Goal: Find specific page/section: Find specific page/section

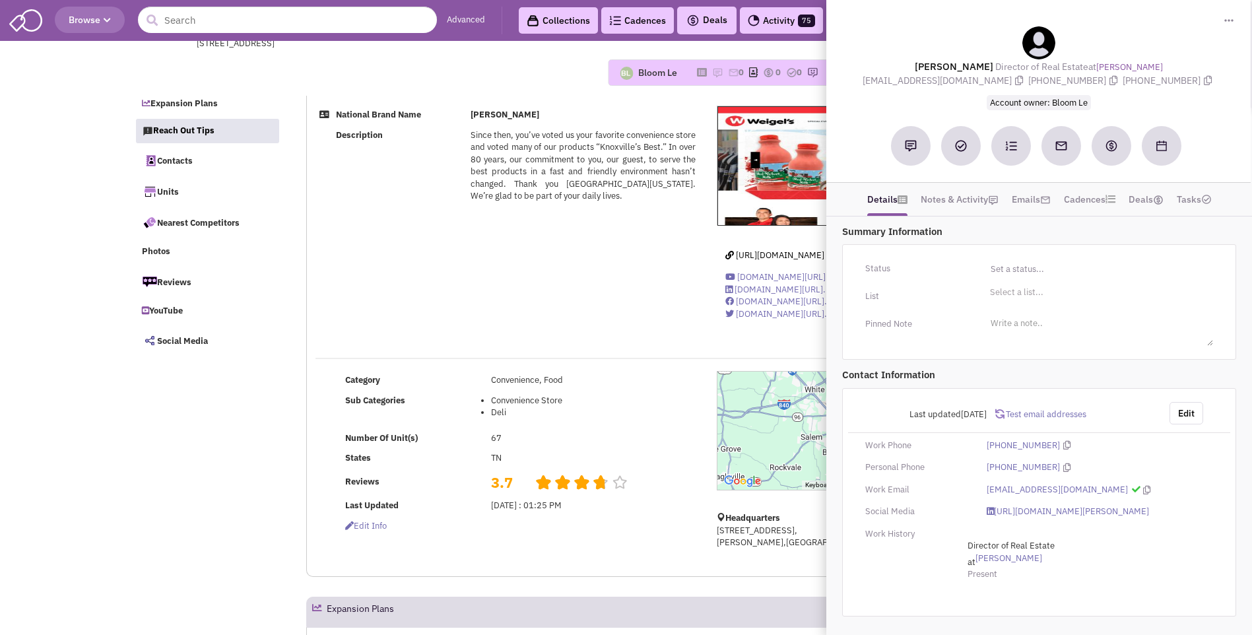
select select
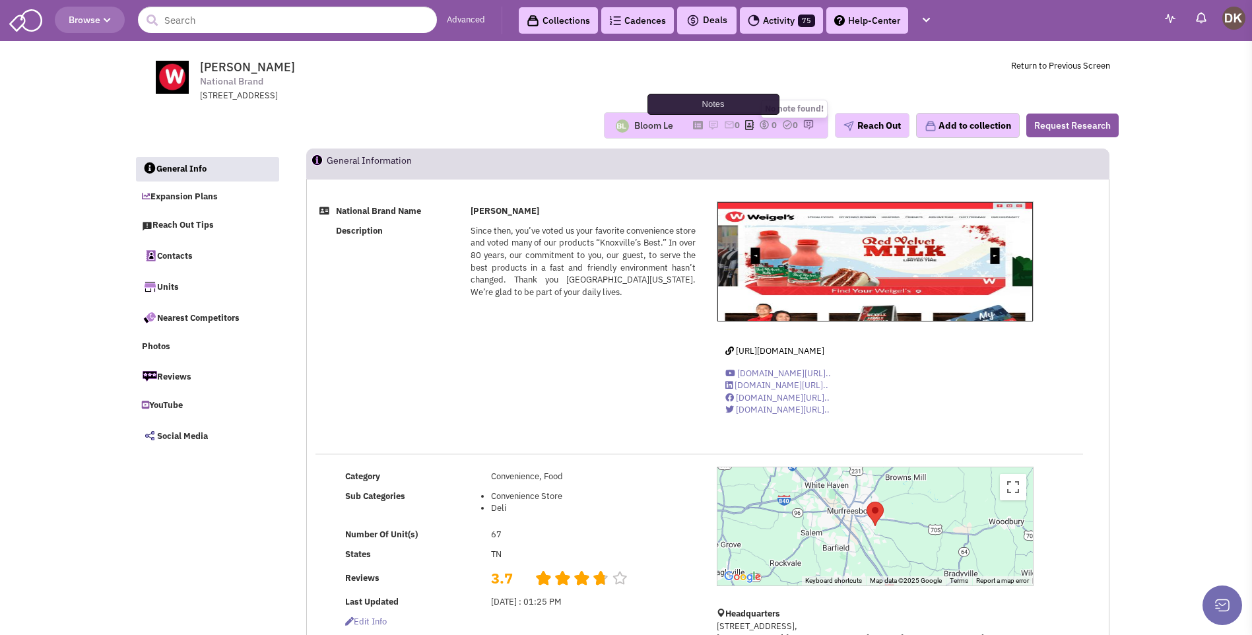
click at [708, 125] on img at bounding box center [713, 124] width 11 height 11
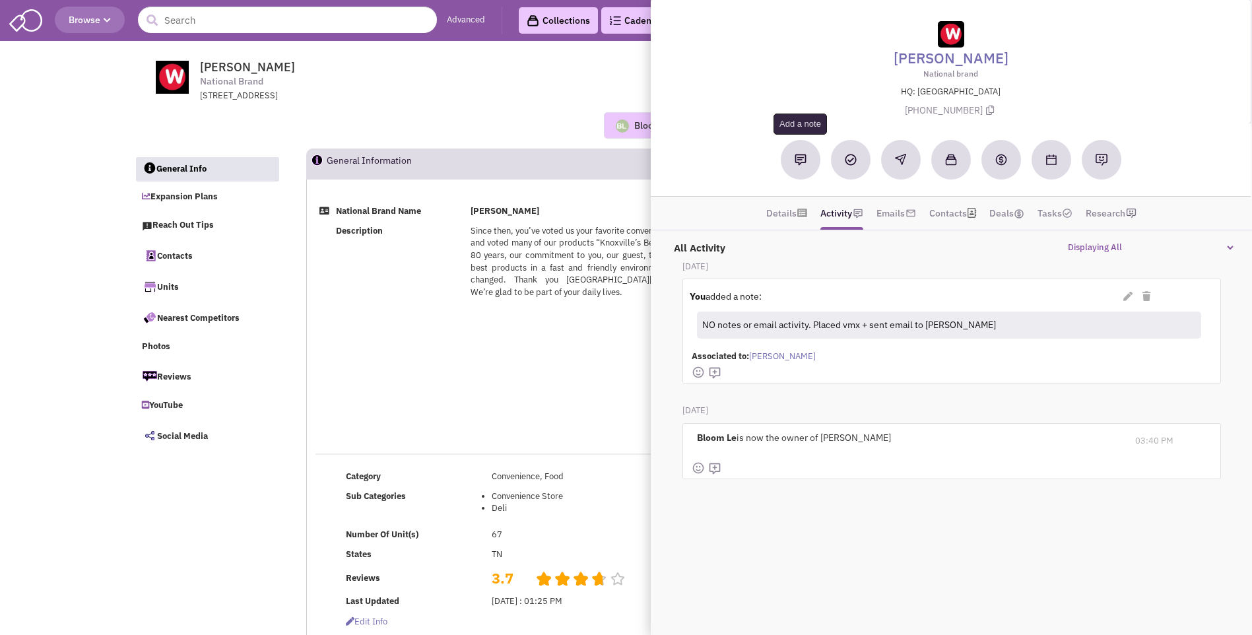
click at [800, 160] on img at bounding box center [801, 160] width 12 height 12
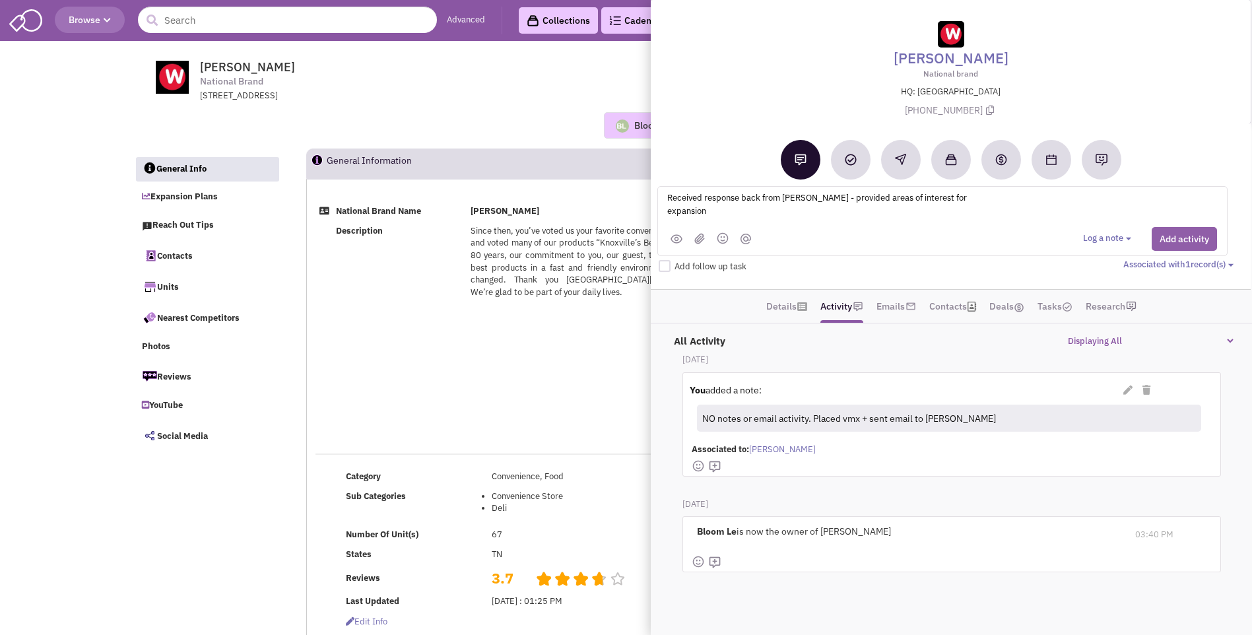
type textarea "Received response back from Travis - provided areas of interest for expansion"
click at [1177, 240] on button "Add activity" at bounding box center [1184, 239] width 65 height 24
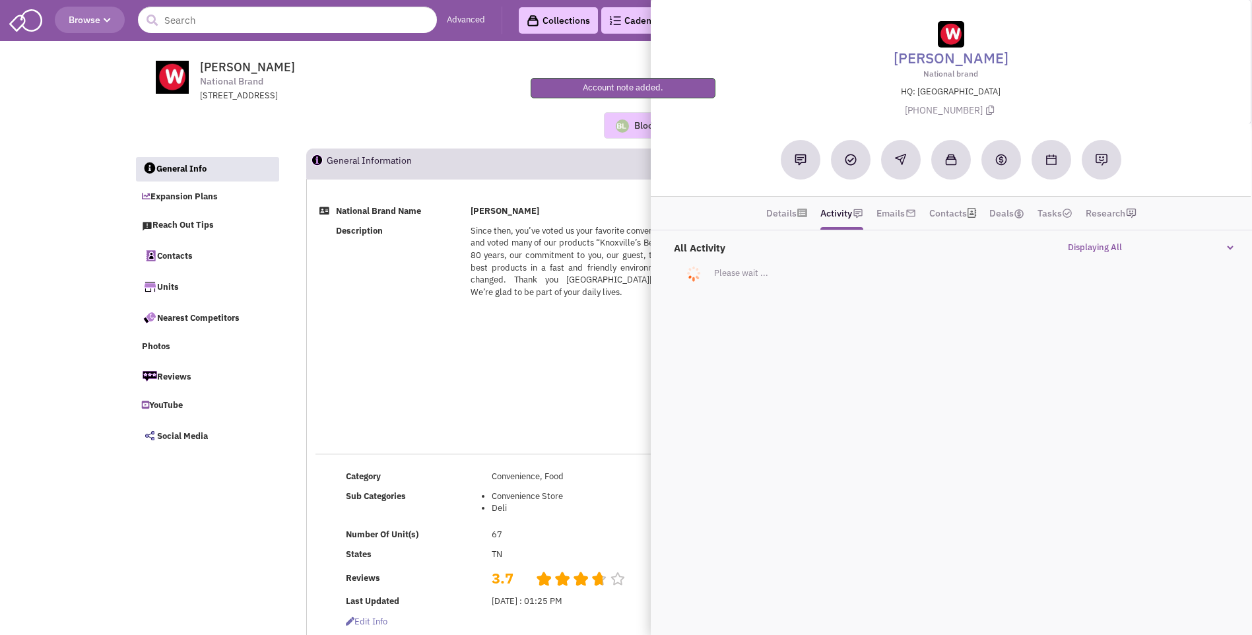
click at [476, 98] on div "2403 Jacksboro Pike, LaFollette, TN, 37766" at bounding box center [372, 96] width 345 height 13
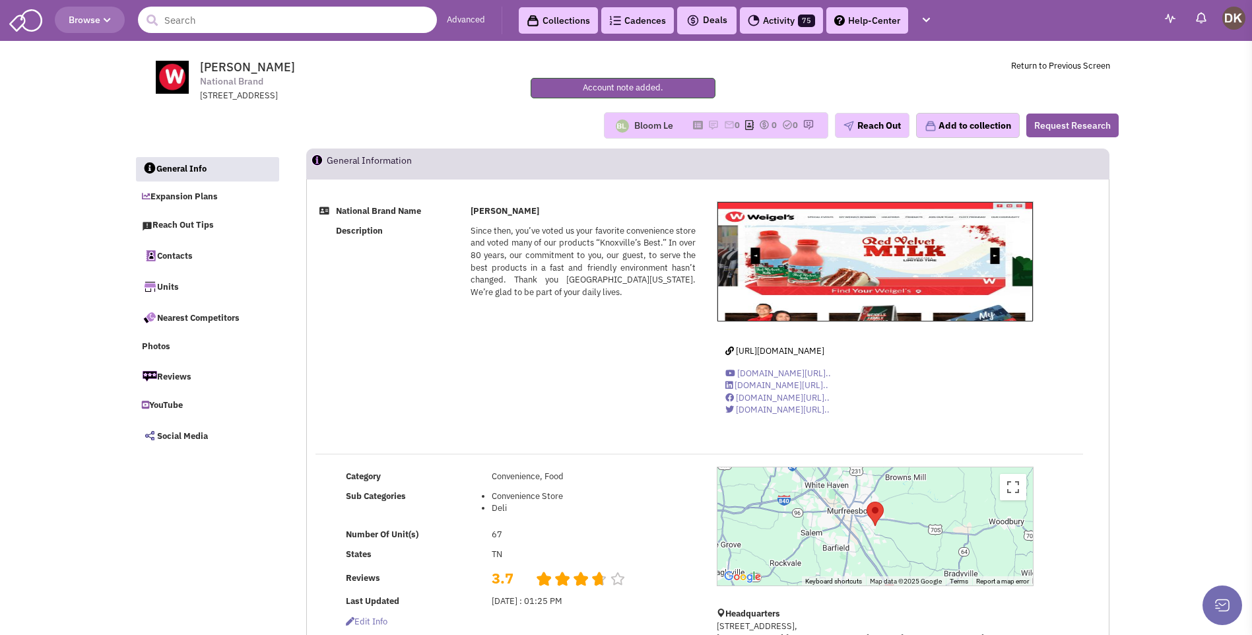
click at [234, 22] on input "text" at bounding box center [287, 20] width 299 height 26
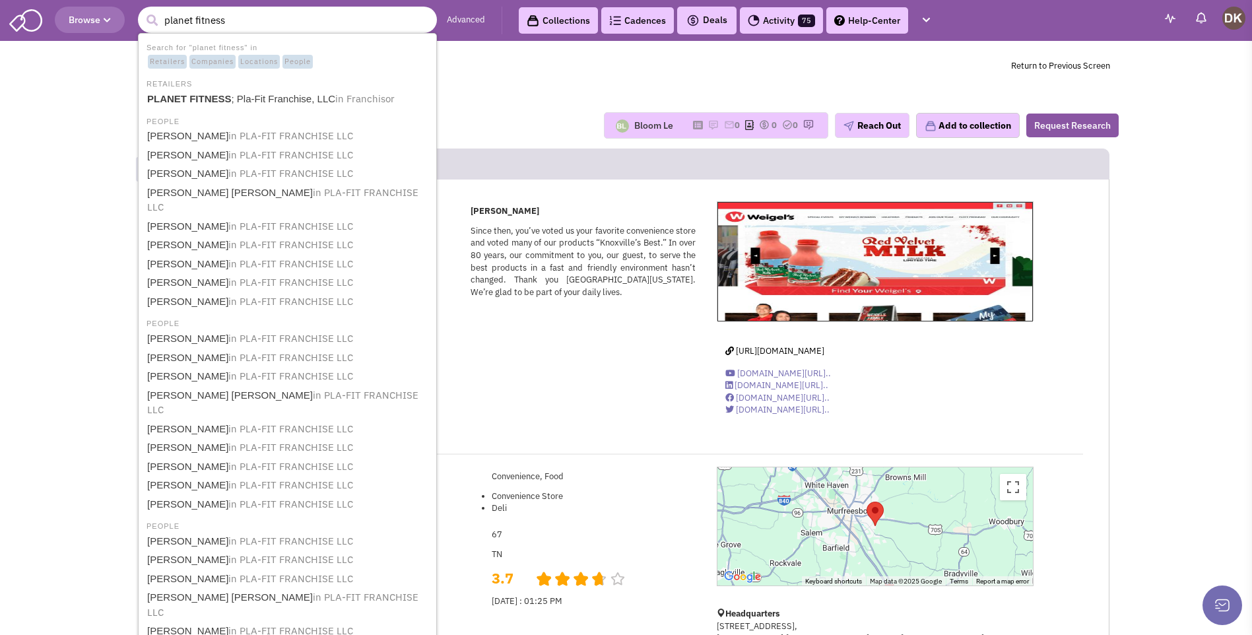
type input "planet fitness"
click at [142, 11] on button "submit" at bounding box center [152, 21] width 20 height 20
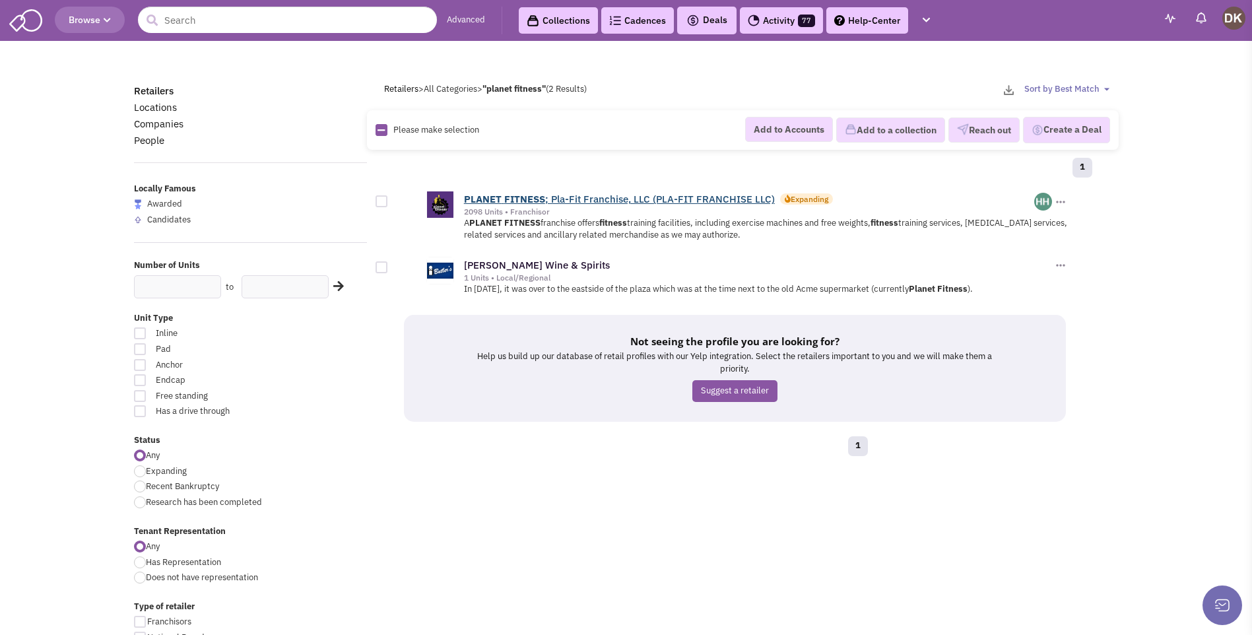
click at [498, 201] on b "PLANET" at bounding box center [483, 199] width 38 height 13
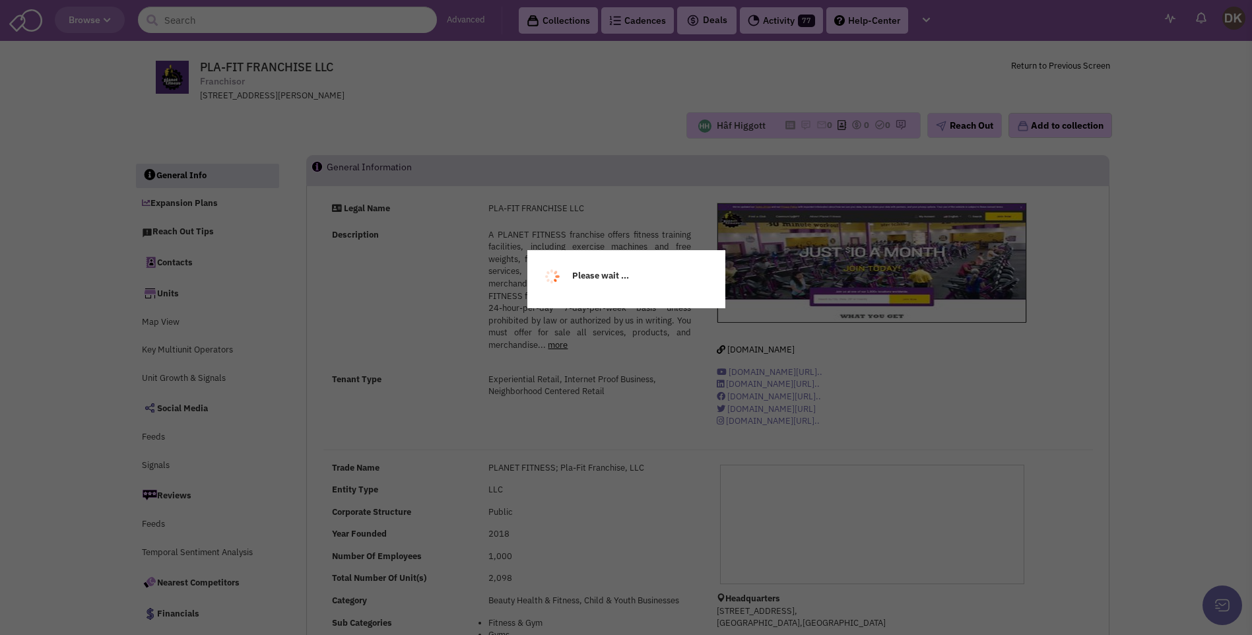
select select
